Goal: Check status: Check status

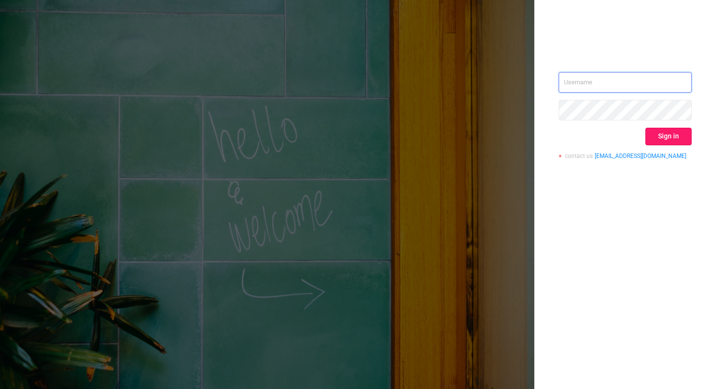
type input "[PERSON_NAME][EMAIL_ADDRESS][DOMAIN_NAME]"
click at [675, 141] on button "Sign in" at bounding box center [668, 137] width 46 height 18
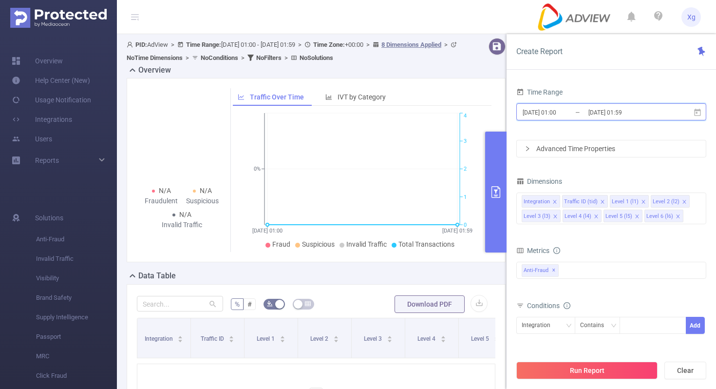
click at [698, 115] on icon at bounding box center [697, 111] width 7 height 7
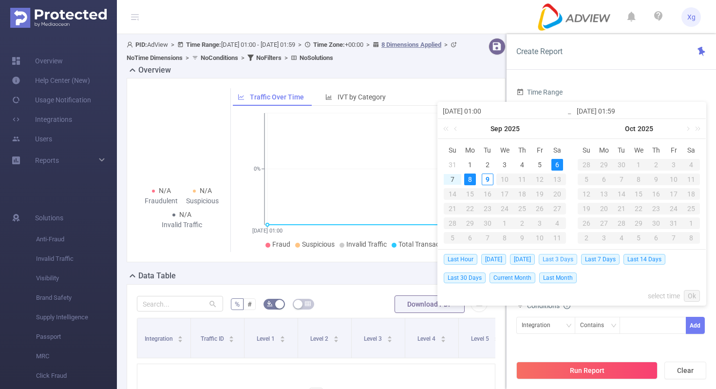
click at [574, 258] on span "Last 3 Days" at bounding box center [558, 259] width 38 height 11
type input "[DATE] 00:00"
type input "[DATE] 23:59"
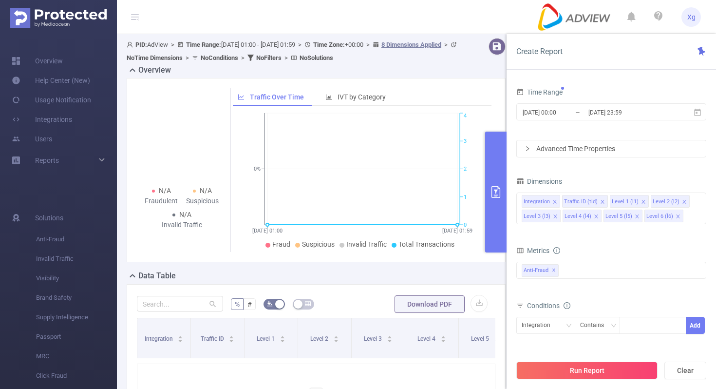
click at [630, 150] on div "Advanced Time Properties" at bounding box center [611, 148] width 189 height 17
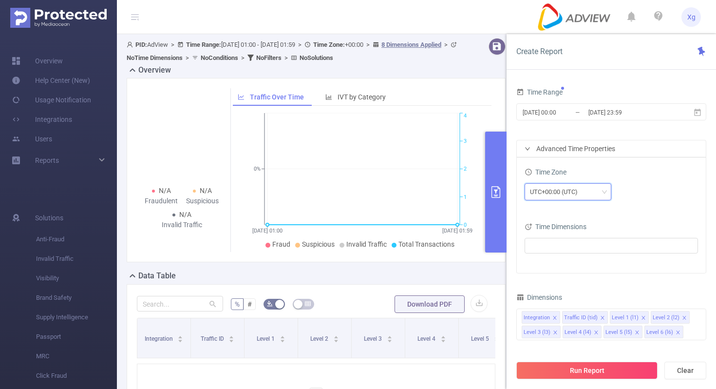
click at [595, 194] on div "UTC+00:00 (UTC)" at bounding box center [568, 192] width 76 height 16
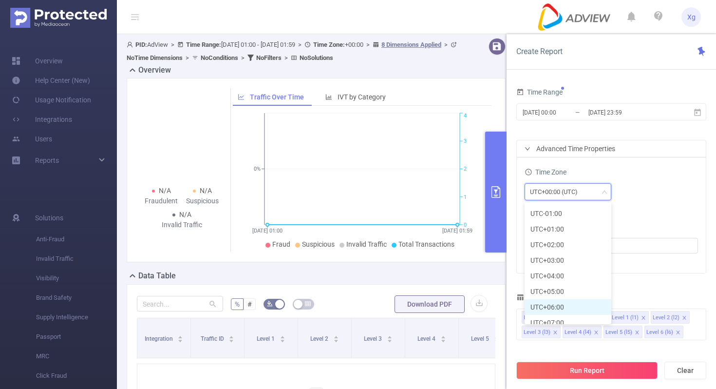
scroll to position [226, 0]
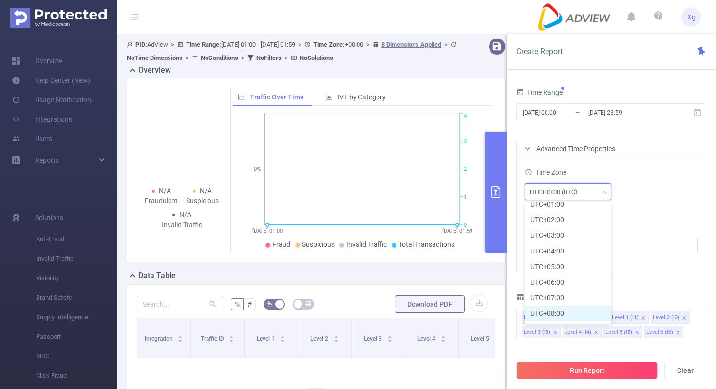
click at [558, 313] on li "UTC+08:00" at bounding box center [568, 313] width 87 height 16
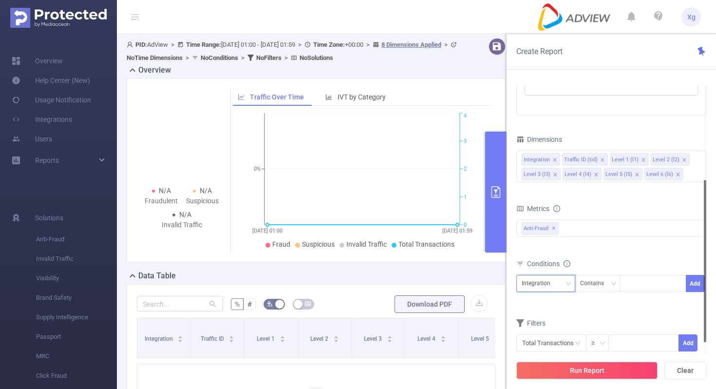
click at [564, 284] on div "Integration" at bounding box center [546, 283] width 48 height 16
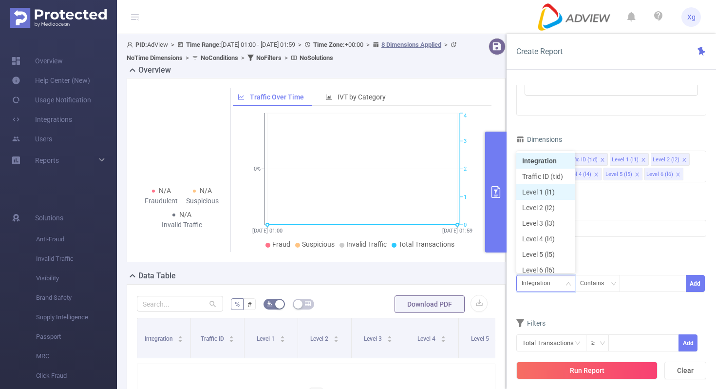
scroll to position [5, 0]
click at [548, 185] on li "Level 1 (l1)" at bounding box center [545, 187] width 59 height 16
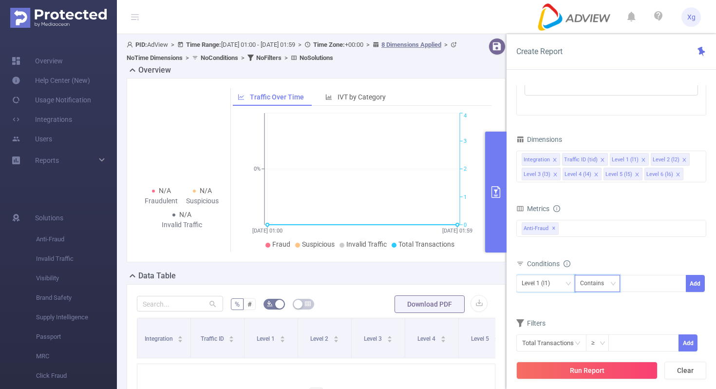
click at [600, 276] on div "Contains" at bounding box center [595, 283] width 31 height 16
click at [593, 311] on li "Is" at bounding box center [606, 319] width 65 height 16
click at [638, 285] on div at bounding box center [653, 283] width 56 height 16
paste input "SDK202507300707503of854krsljgy0j"
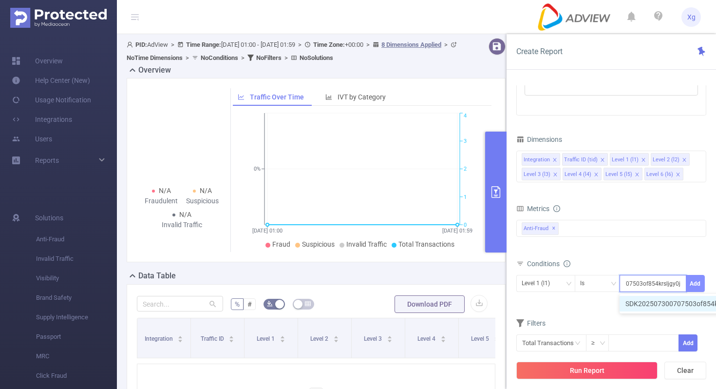
type input "SDK202507300707503of854krsljgy0j"
click at [693, 281] on button "Add" at bounding box center [695, 283] width 19 height 17
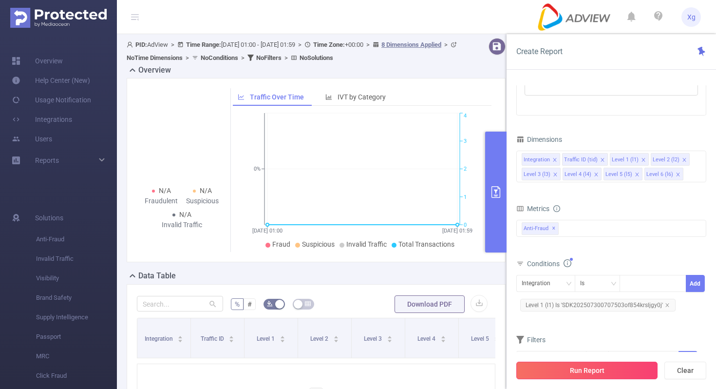
click at [577, 371] on button "Run Report" at bounding box center [586, 370] width 141 height 18
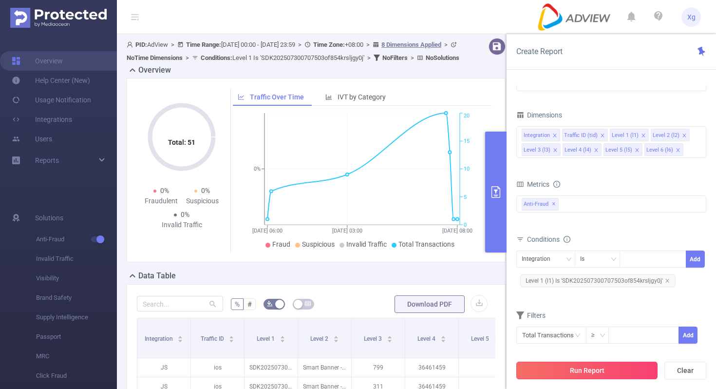
click at [576, 375] on button "Run Report" at bounding box center [586, 370] width 141 height 18
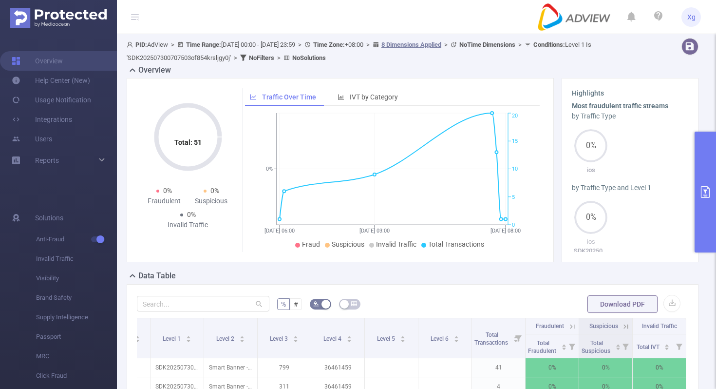
click at [703, 179] on button "primary" at bounding box center [705, 192] width 21 height 121
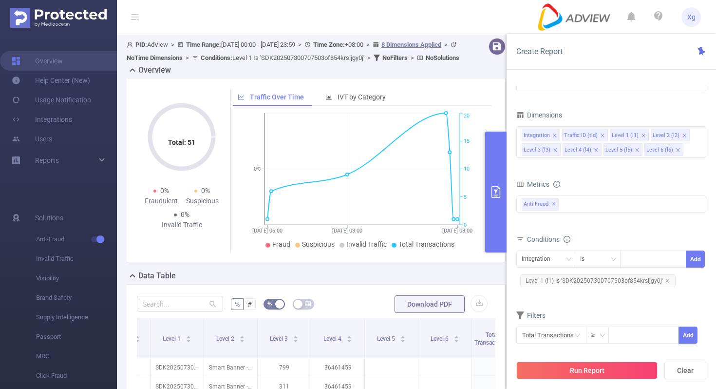
click at [589, 284] on span "Level 1 (l1) Is 'SDK202507300707503of854krsljgy0j'" at bounding box center [597, 280] width 155 height 13
click at [678, 261] on icon "icon: close-circle" at bounding box center [678, 258] width 6 height 6
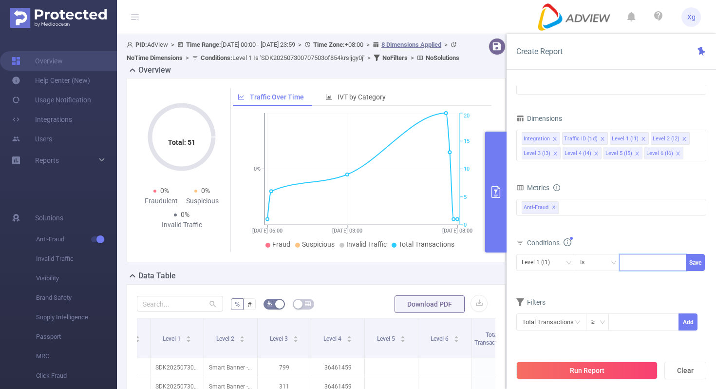
paste input "SDK20251104110931stokfmb40cain58"
type input "SDK20251104110931stokfmb40cain58"
click at [697, 260] on button "Save" at bounding box center [695, 262] width 19 height 17
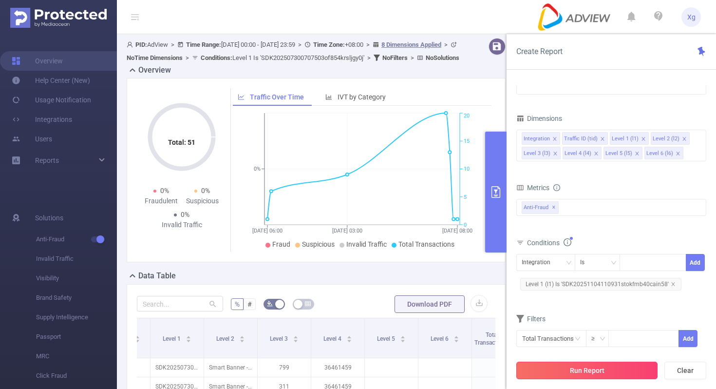
click at [582, 374] on button "Run Report" at bounding box center [586, 370] width 141 height 18
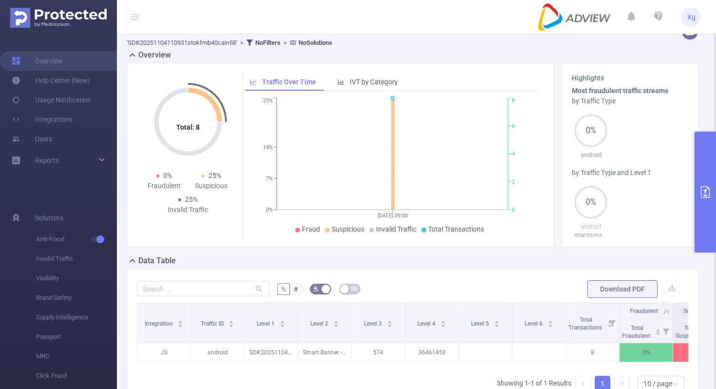
scroll to position [15, 0]
click at [707, 170] on button "primary" at bounding box center [705, 192] width 21 height 121
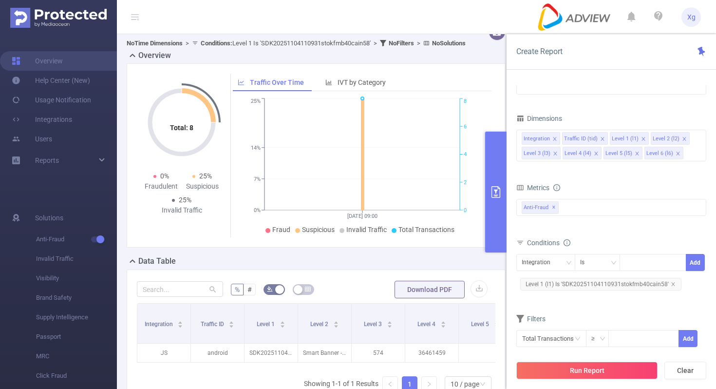
click at [500, 196] on icon "primary" at bounding box center [496, 192] width 12 height 12
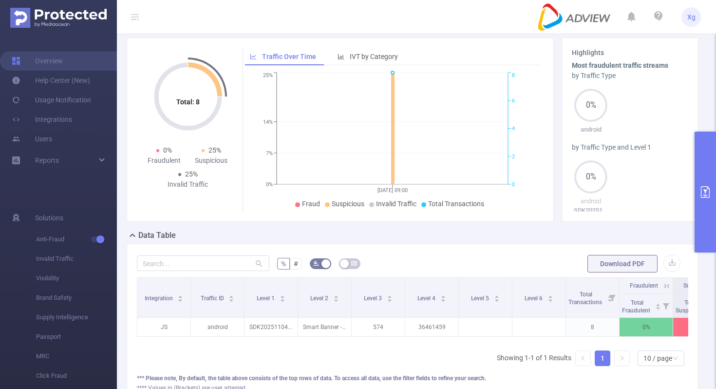
scroll to position [45, 0]
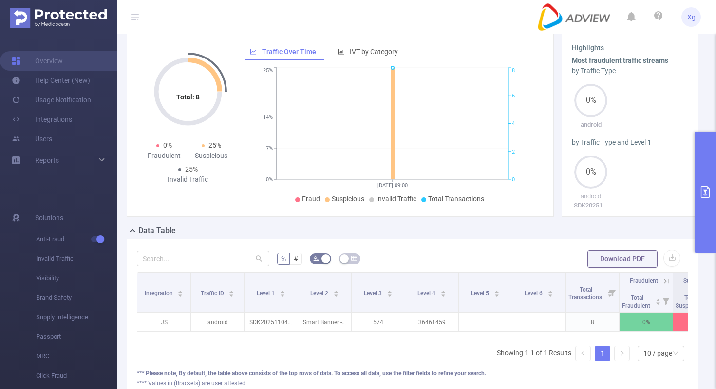
click at [707, 179] on button "primary" at bounding box center [705, 192] width 21 height 121
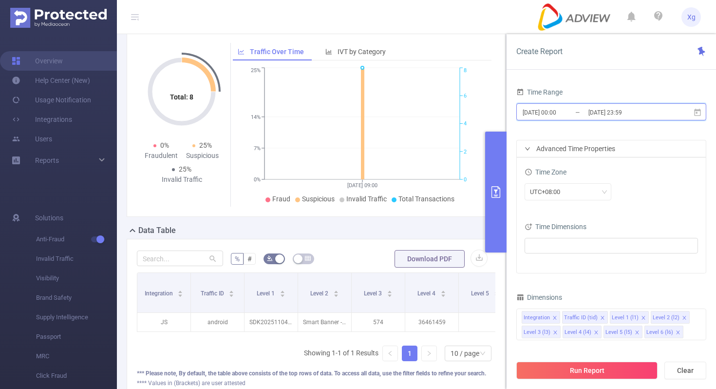
click at [701, 113] on icon at bounding box center [697, 112] width 9 height 9
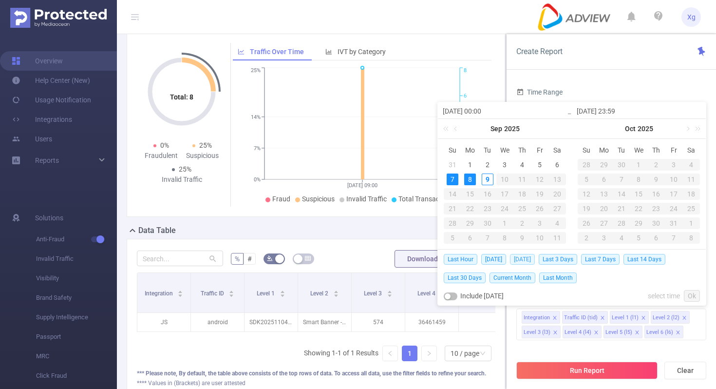
click at [524, 263] on span "[DATE]" at bounding box center [522, 259] width 25 height 11
type input "[DATE] 00:00"
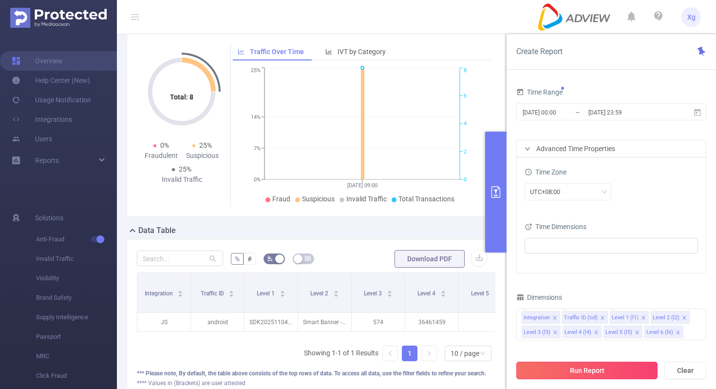
click at [594, 370] on button "Run Report" at bounding box center [586, 370] width 141 height 18
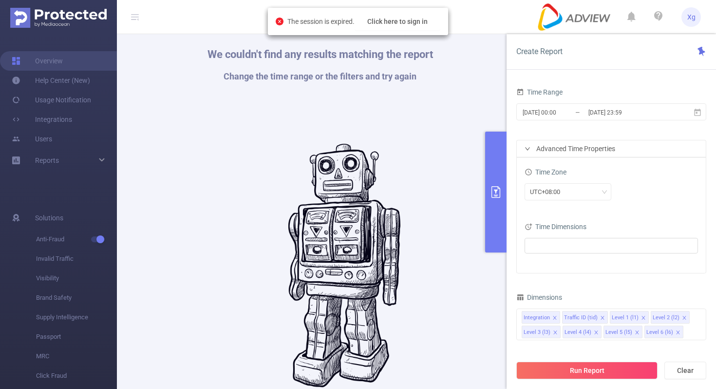
click at [437, 163] on div "We couldn't find any results matching the report Change the time range or the f…" at bounding box center [320, 218] width 377 height 389
